Goal: Task Accomplishment & Management: Use online tool/utility

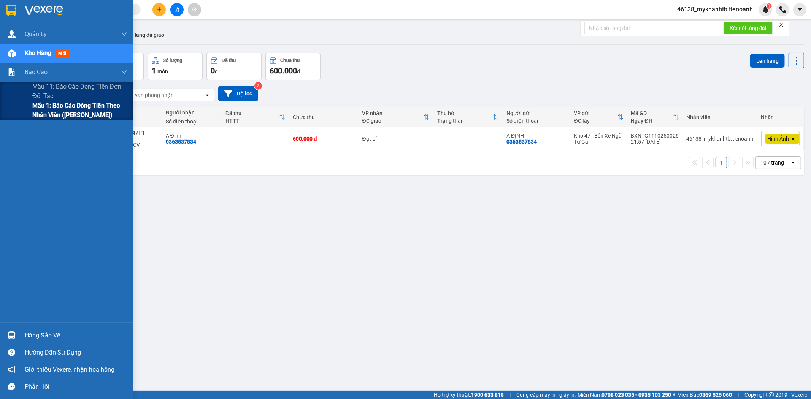
click at [51, 116] on span "Mẫu 1: Báo cáo dòng tiền theo nhân viên ([PERSON_NAME])" at bounding box center [79, 110] width 95 height 19
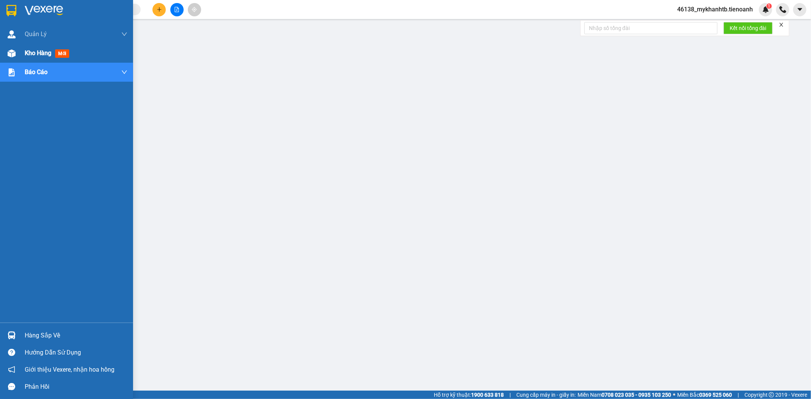
click at [16, 49] on div at bounding box center [11, 53] width 13 height 13
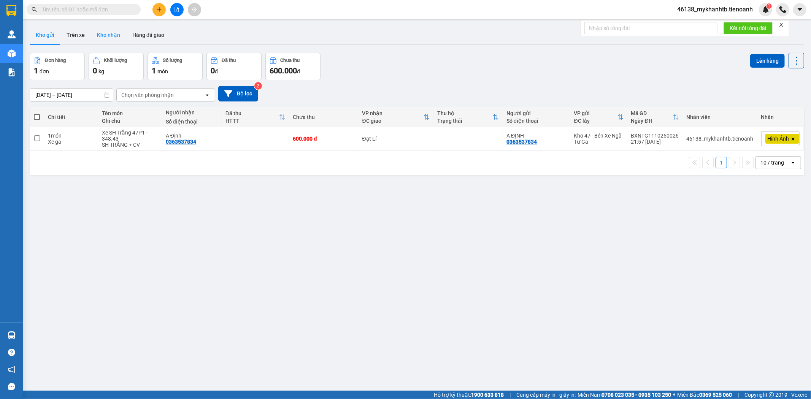
click at [97, 34] on button "Kho nhận" at bounding box center [108, 35] width 35 height 18
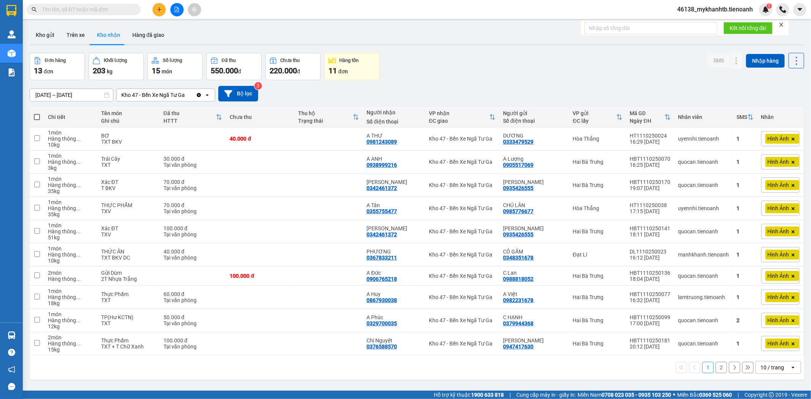
click at [766, 363] on div "10 / trang" at bounding box center [773, 368] width 34 height 12
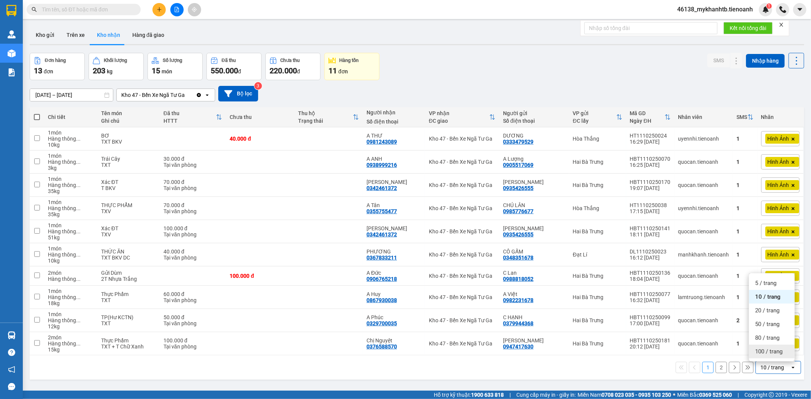
click at [770, 352] on span "100 / trang" at bounding box center [768, 352] width 27 height 8
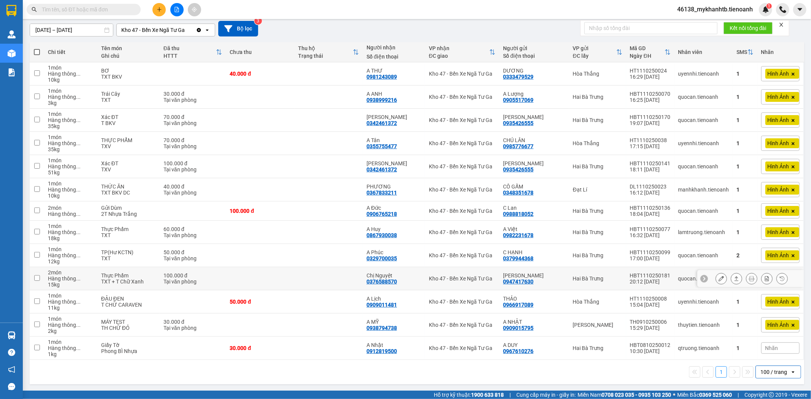
scroll to position [66, 0]
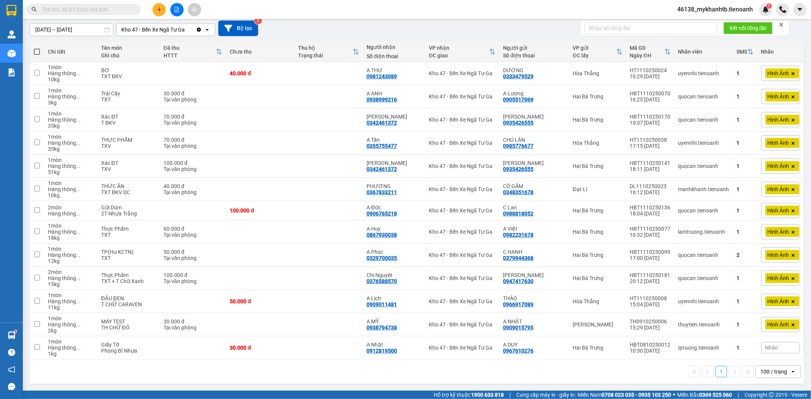
click at [86, 13] on input "text" at bounding box center [87, 9] width 90 height 8
click at [108, 13] on input "text" at bounding box center [87, 9] width 90 height 8
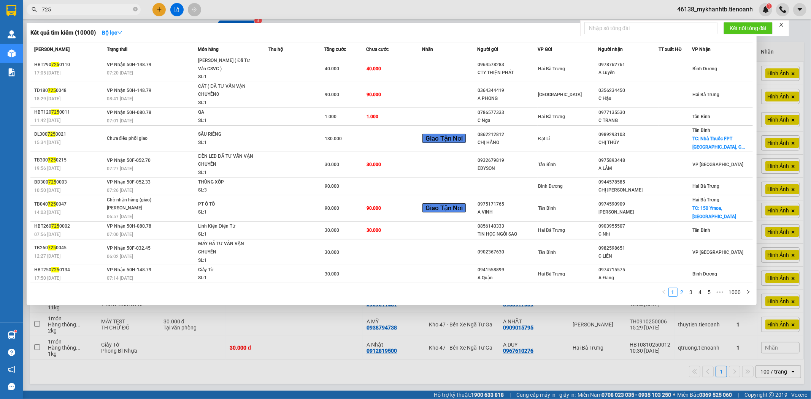
click at [681, 295] on link "2" at bounding box center [682, 292] width 8 height 8
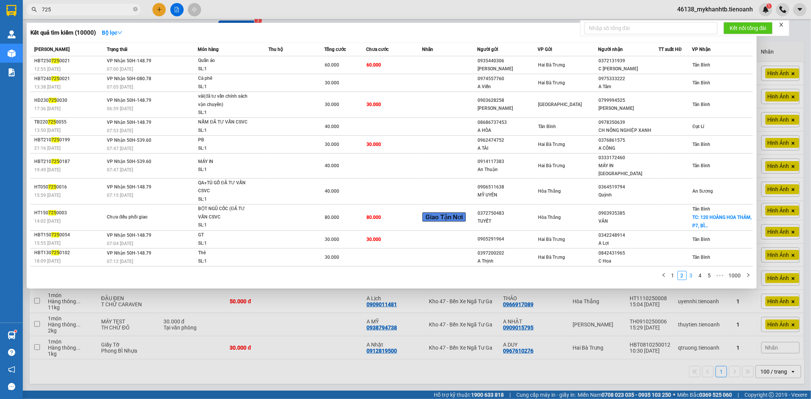
click at [693, 271] on link "3" at bounding box center [691, 275] width 8 height 8
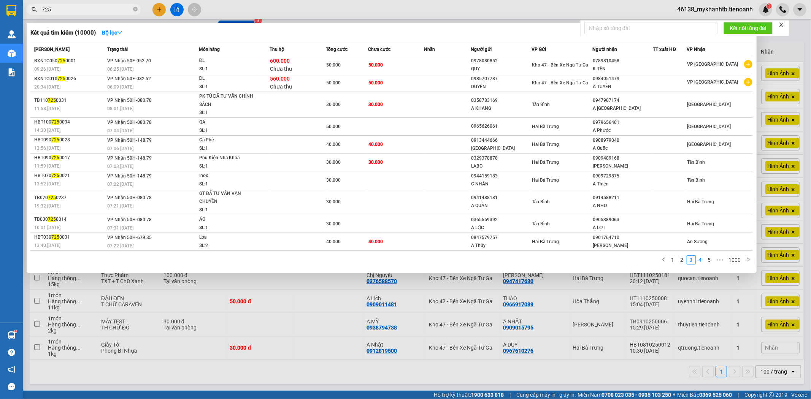
click at [702, 263] on link "4" at bounding box center [700, 260] width 8 height 8
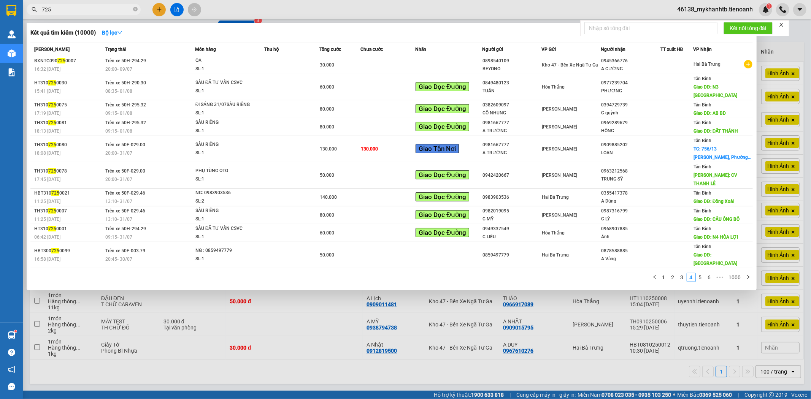
click at [91, 6] on input "725" at bounding box center [87, 9] width 90 height 8
paste input "0769471985"
click at [92, 6] on input "7250769471985" at bounding box center [87, 9] width 90 height 8
paste input "0769471985"
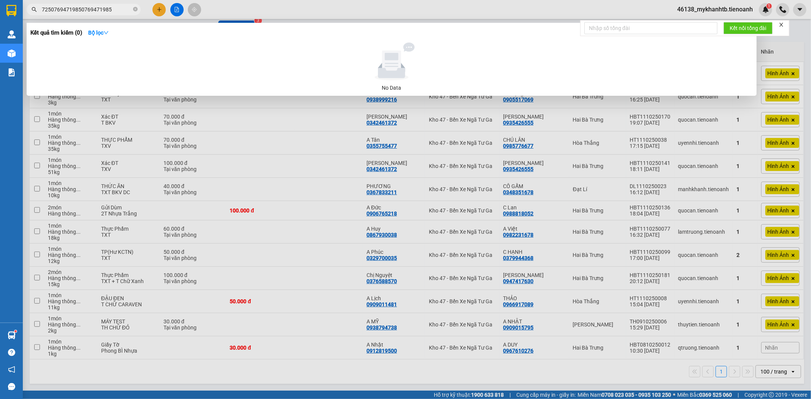
click at [92, 6] on input "72507694719850769471985" at bounding box center [87, 9] width 90 height 8
paste input "text"
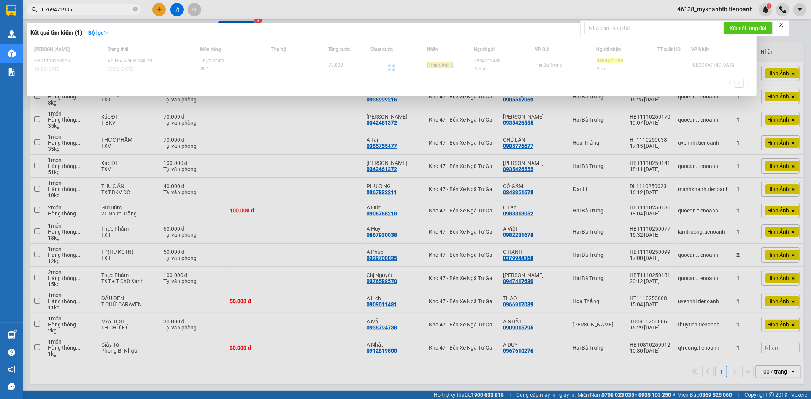
type input "0769471985"
click at [548, 399] on html "Kết quả tìm kiếm ( 1 ) Bộ lọc Mã ĐH Trạng thái Món hàng Thu hộ Tổng cước Chưa c…" at bounding box center [405, 199] width 811 height 399
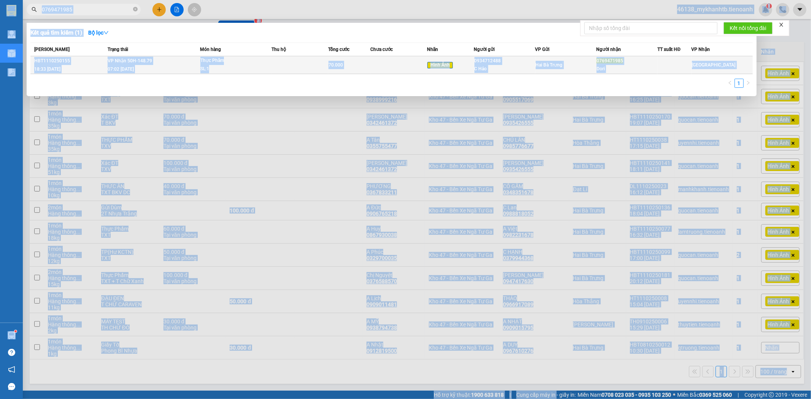
click at [160, 66] on div "07:02 [DATE]" at bounding box center [154, 69] width 92 height 8
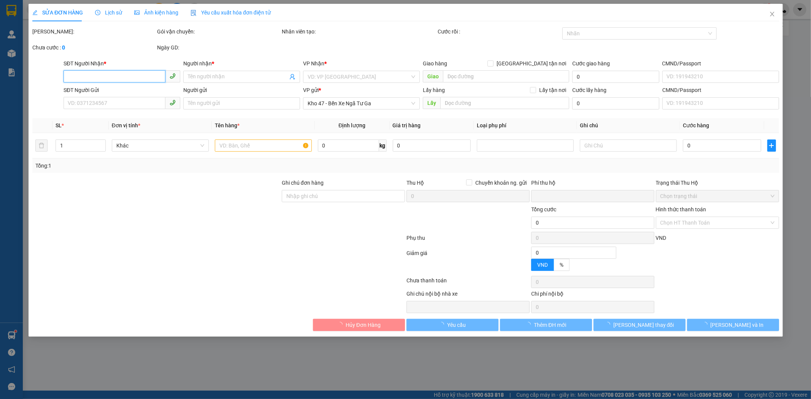
type input "0769471985"
type input "Dori"
type input "0934712488"
type input "C Hảo"
type input "0"
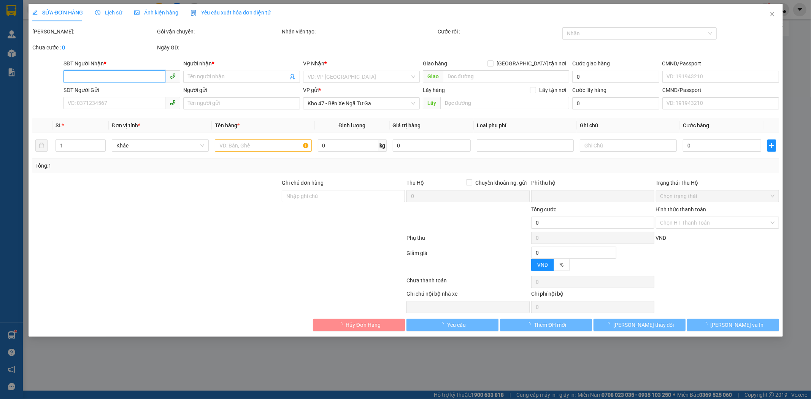
type input "70.000"
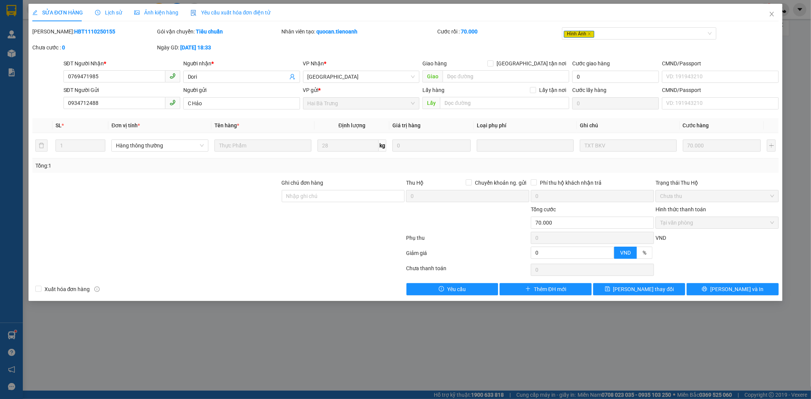
click at [214, 224] on div at bounding box center [156, 218] width 249 height 27
click at [774, 12] on icon "close" at bounding box center [772, 14] width 6 height 6
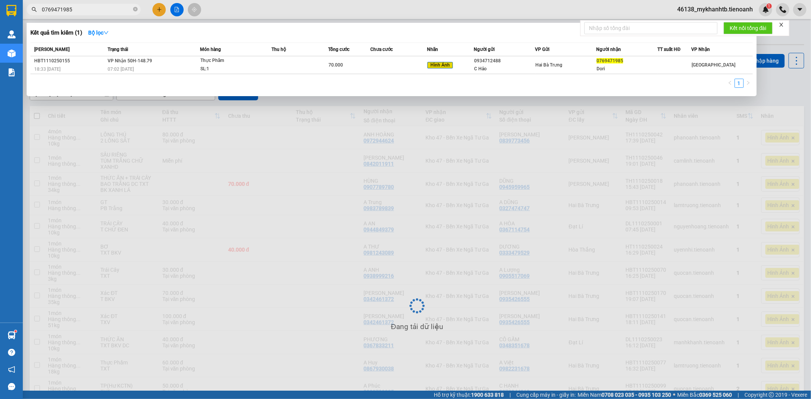
click at [109, 6] on input "0769471985" at bounding box center [87, 9] width 90 height 8
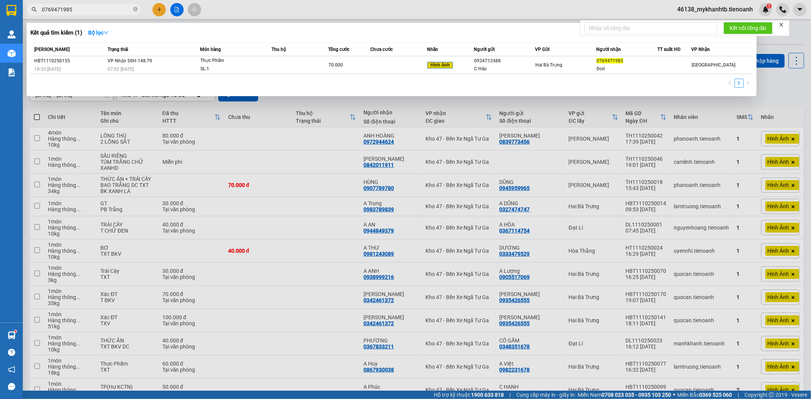
click at [109, 6] on input "0769471985" at bounding box center [87, 9] width 90 height 8
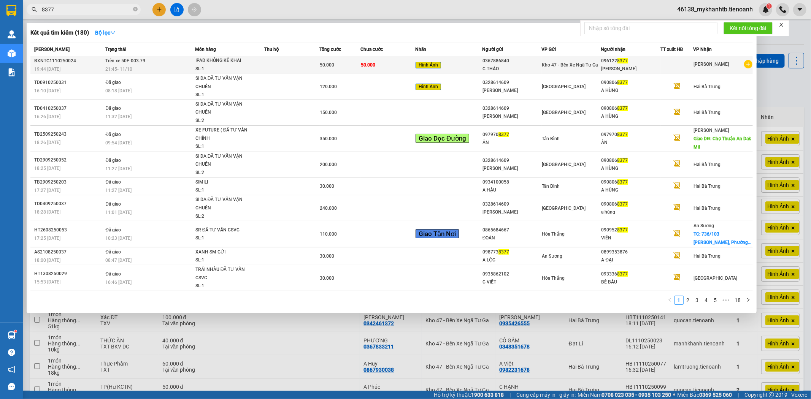
type input "8377"
click at [154, 60] on td "Trên xe 50F-003.79 21:45 [DATE]" at bounding box center [148, 65] width 91 height 18
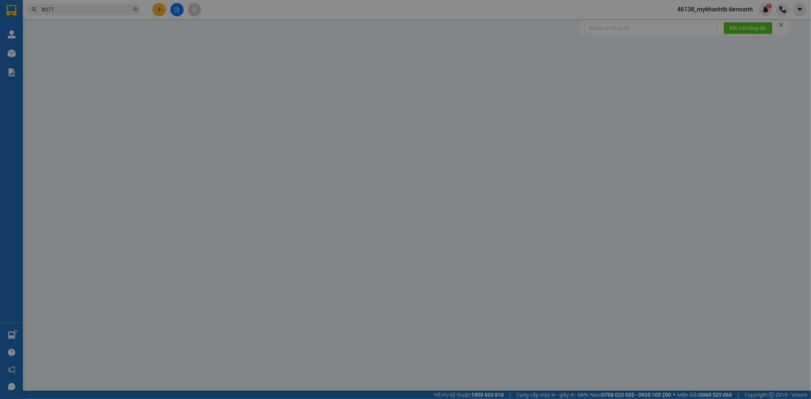
type input "0961228377"
type input "[PERSON_NAME]"
type input "0367886840"
type input "C THẢO"
type input "0"
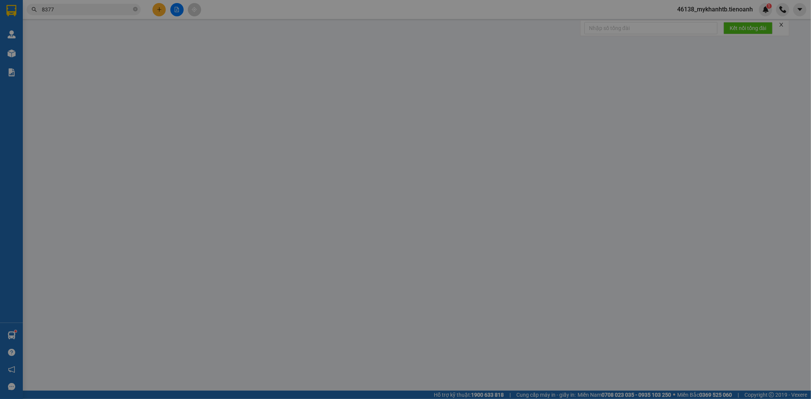
type input "50.000"
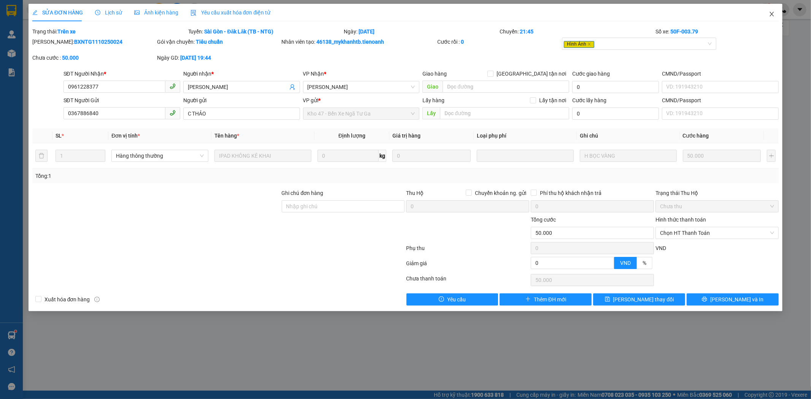
click at [771, 17] on icon "close" at bounding box center [772, 14] width 6 height 6
